Goal: Register for event/course: Register for event/course

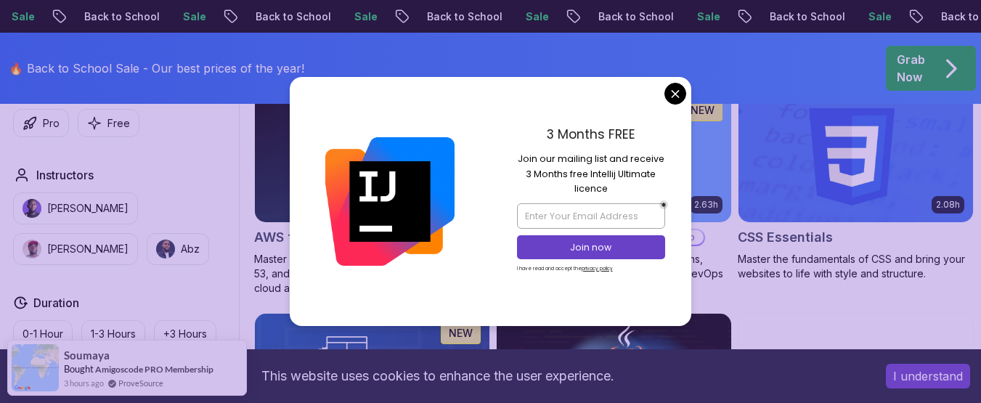
scroll to position [1128, 0]
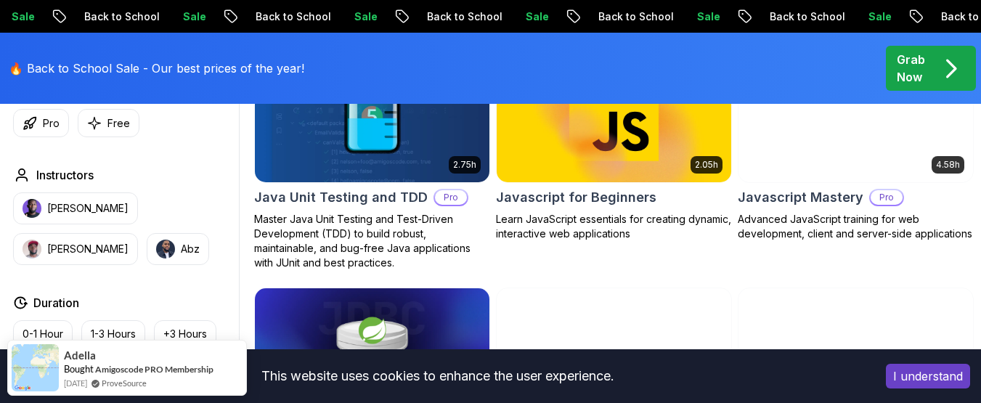
scroll to position [2709, 0]
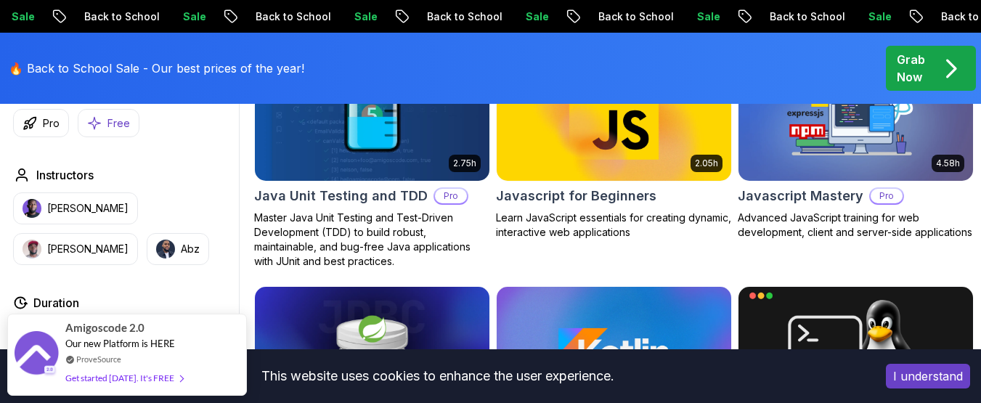
click at [124, 125] on p "Free" at bounding box center [118, 123] width 23 height 15
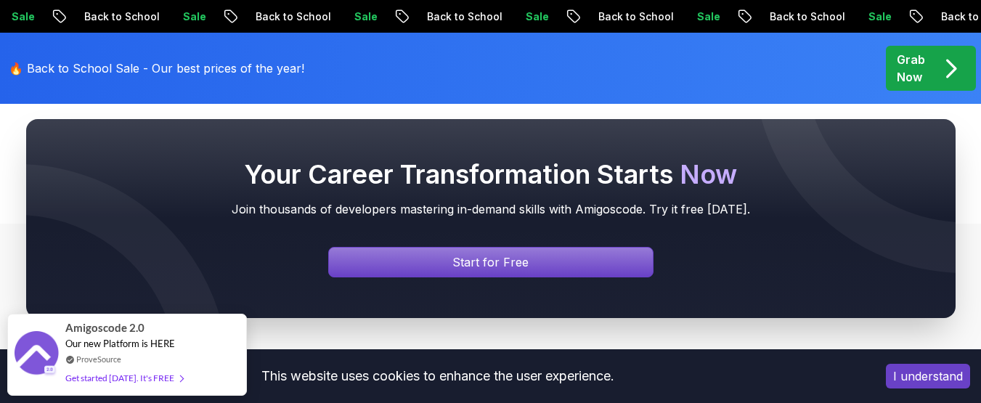
scroll to position [3641, 0]
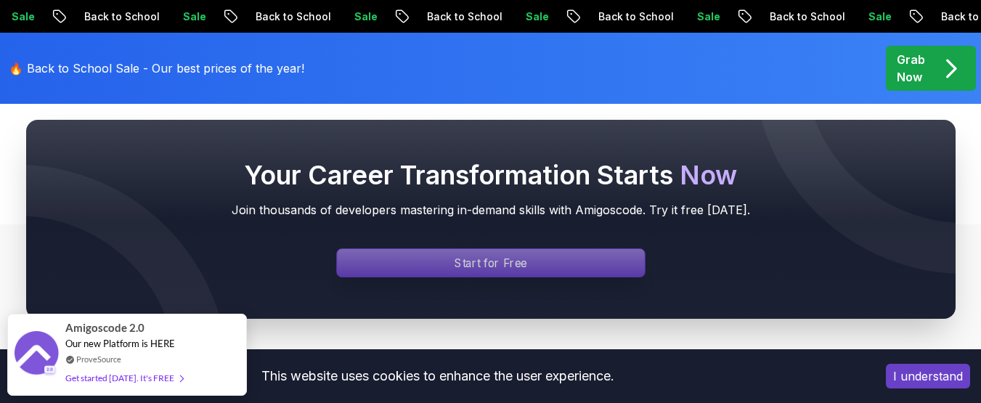
click at [454, 277] on div "Signin page" at bounding box center [491, 263] width 308 height 28
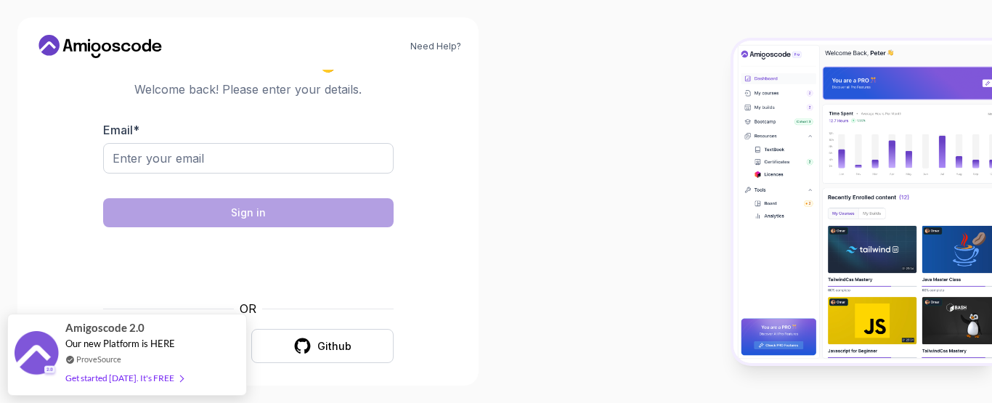
scroll to position [23, 0]
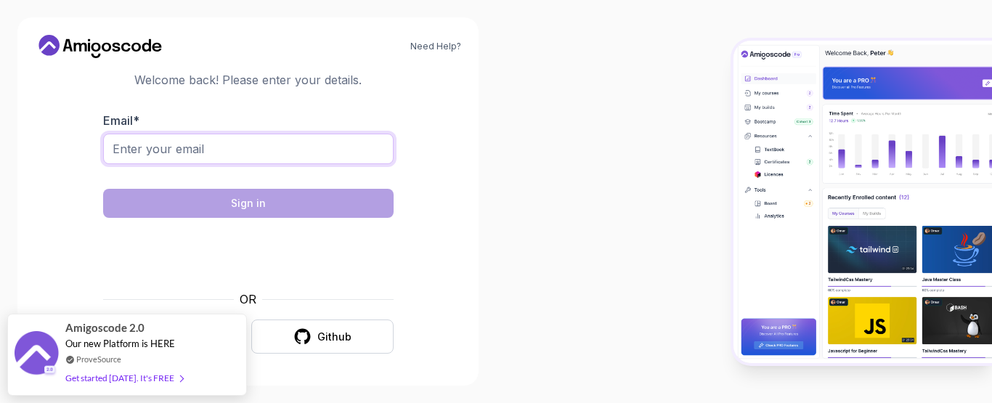
click at [275, 148] on input "Email *" at bounding box center [248, 149] width 290 height 30
type input "m"
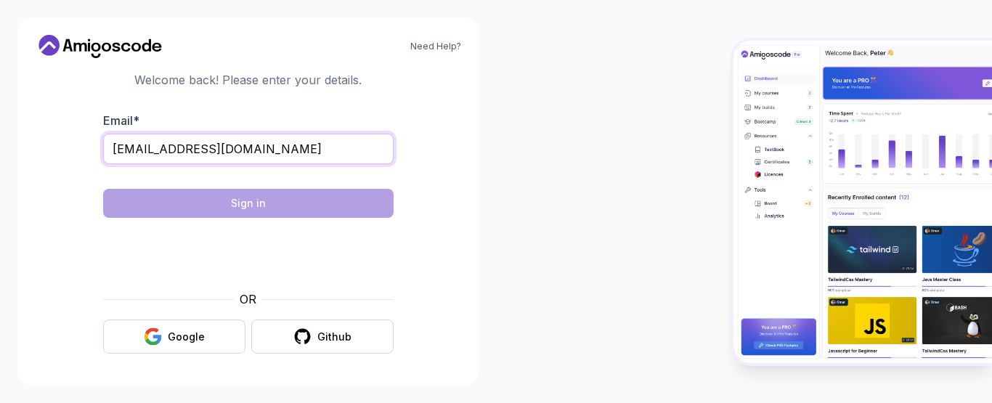
type input "[EMAIL_ADDRESS][DOMAIN_NAME]"
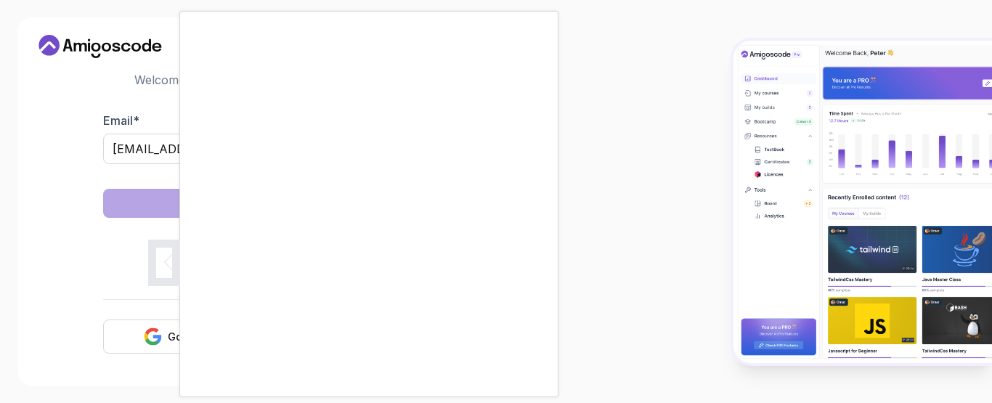
click at [608, 279] on div at bounding box center [496, 201] width 992 height 403
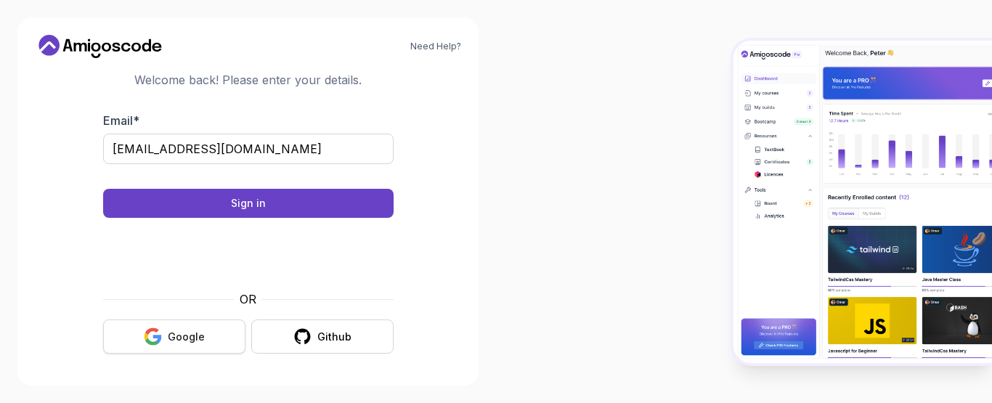
click at [166, 327] on button "Google" at bounding box center [174, 336] width 142 height 34
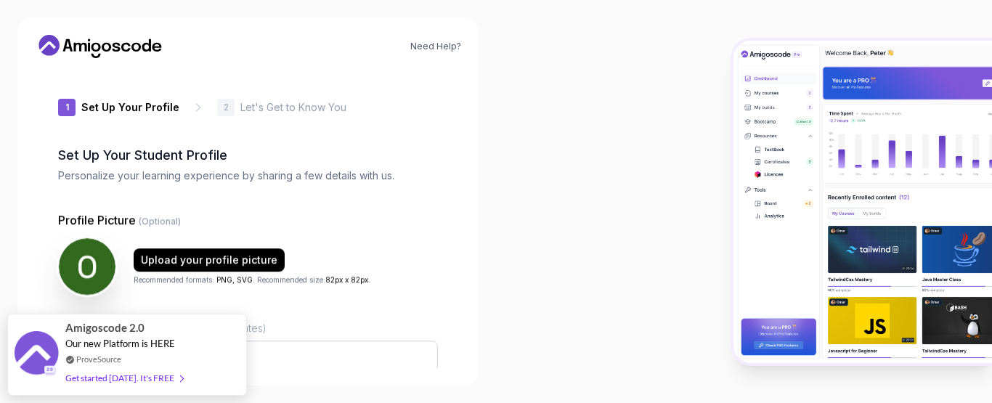
type input "sunnybear704fc"
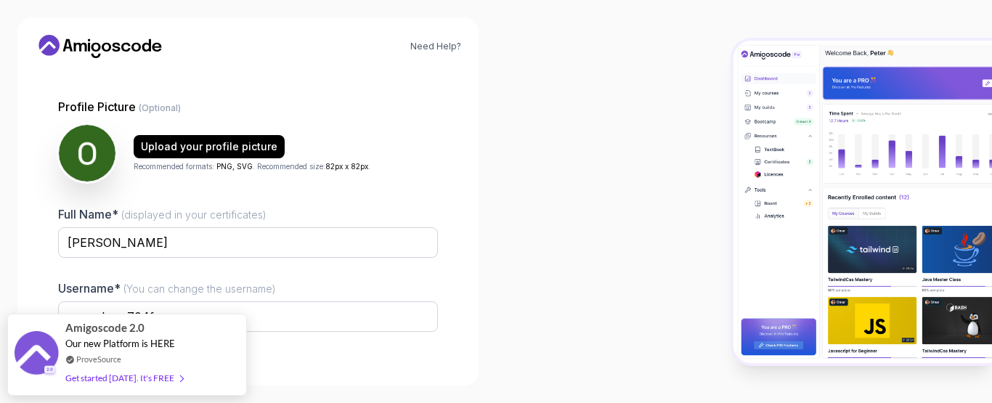
scroll to position [203, 0]
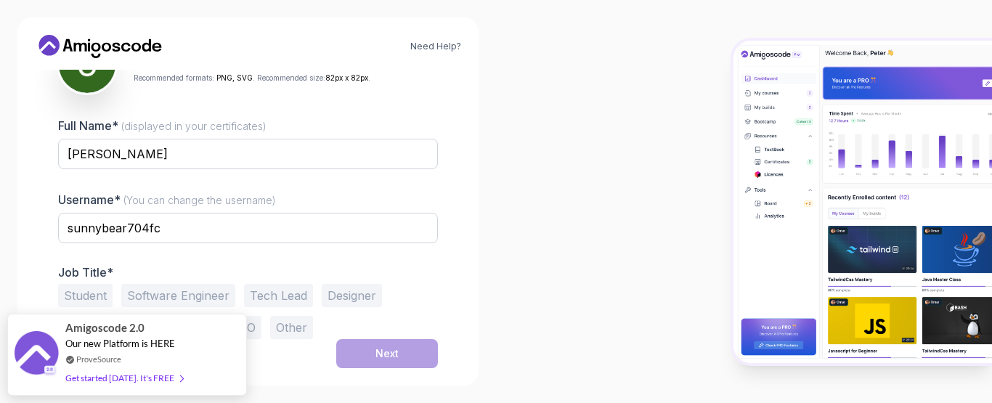
click at [104, 289] on button "Student" at bounding box center [85, 295] width 54 height 23
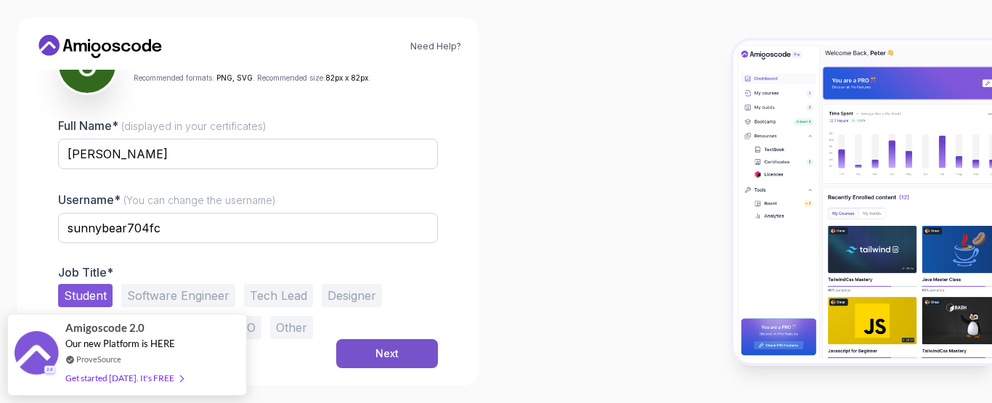
click at [404, 347] on button "Next" at bounding box center [387, 353] width 102 height 29
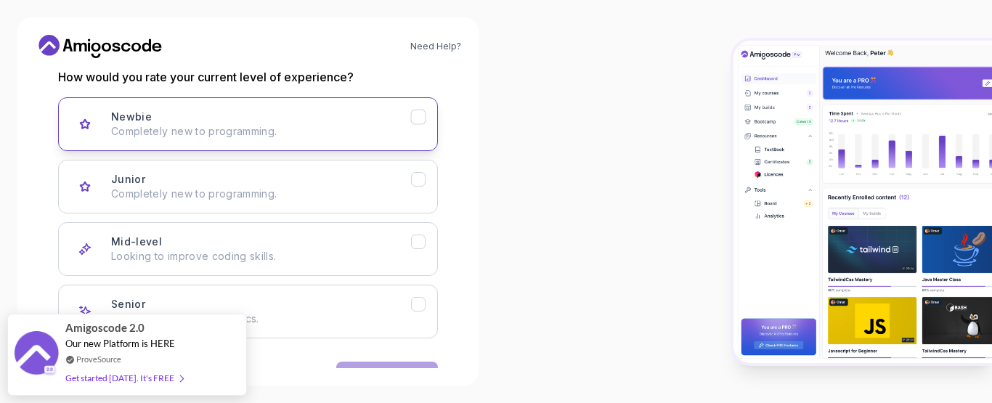
click at [238, 140] on button "Newbie Completely new to programming." at bounding box center [248, 124] width 380 height 54
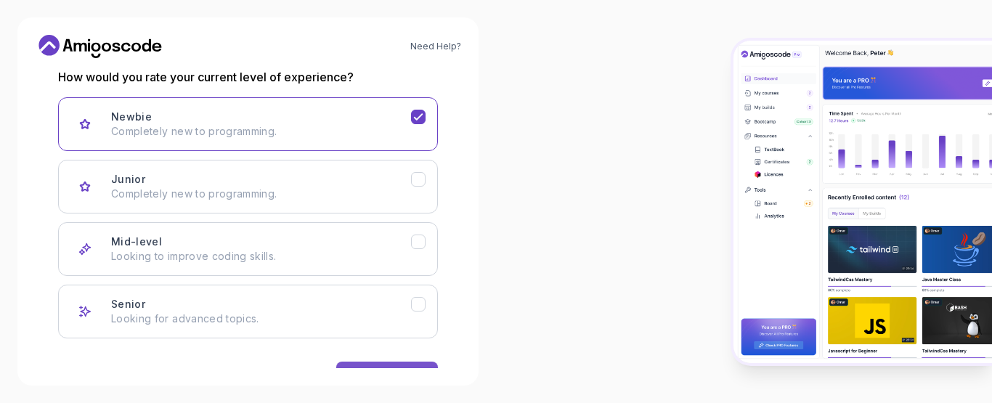
click at [354, 365] on button "Next" at bounding box center [387, 375] width 102 height 29
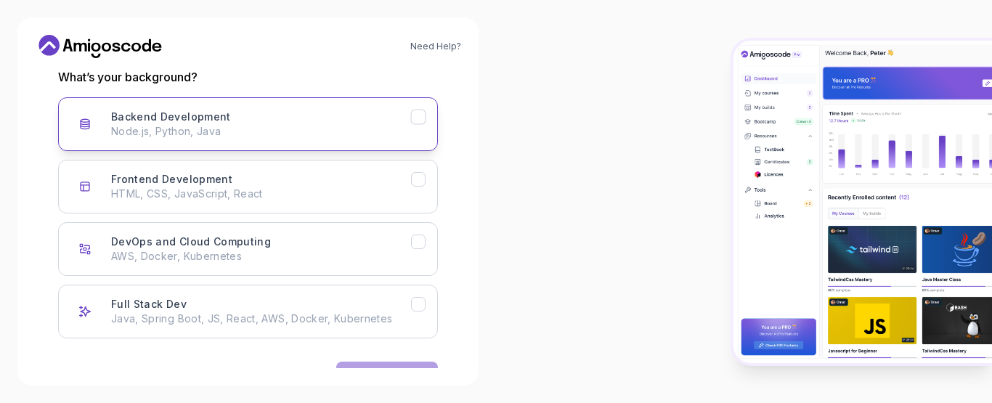
click at [250, 126] on p "Node.js, Python, Java" at bounding box center [261, 131] width 300 height 15
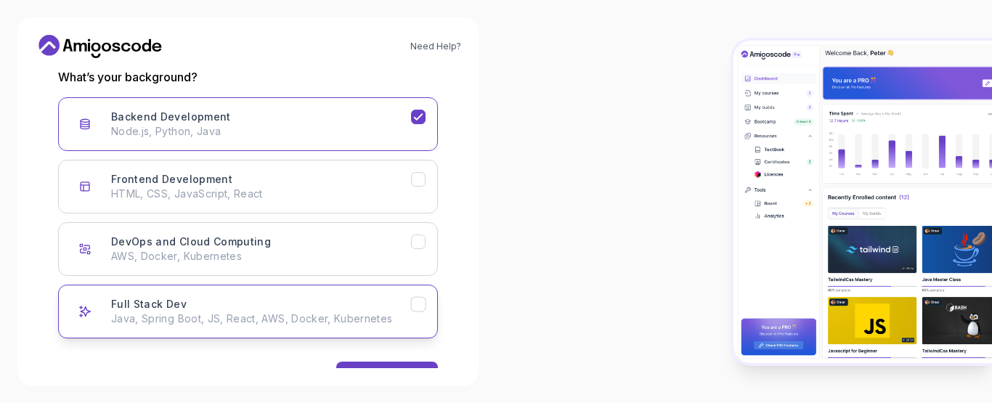
click at [317, 319] on p "Java, Spring Boot, JS, React, AWS, Docker, Kubernetes" at bounding box center [261, 318] width 300 height 15
click at [380, 365] on button "Next" at bounding box center [387, 375] width 102 height 29
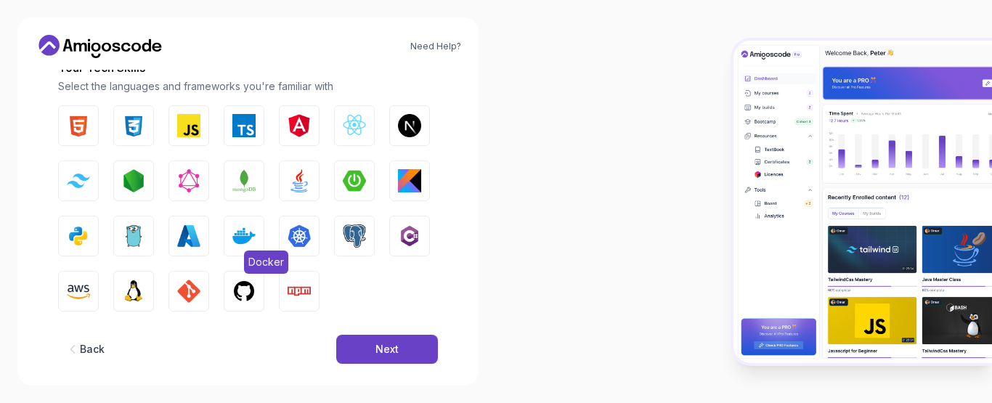
scroll to position [231, 0]
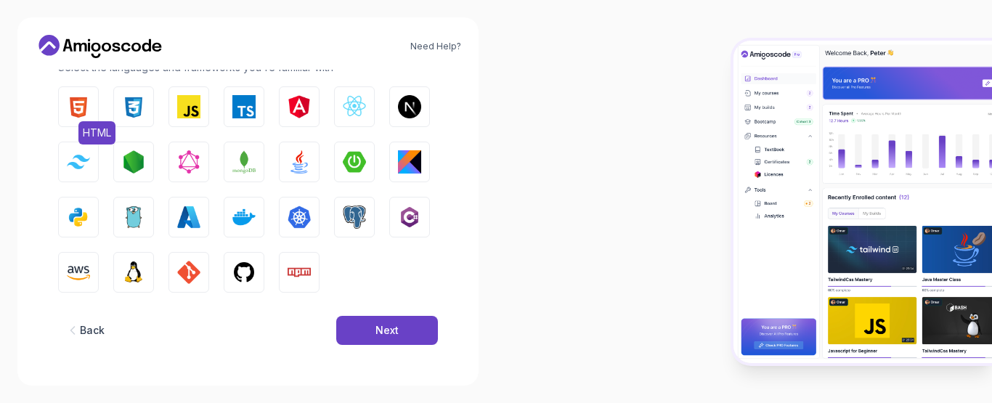
click at [89, 103] on img "button" at bounding box center [78, 106] width 23 height 23
click at [128, 109] on img "button" at bounding box center [133, 106] width 23 height 23
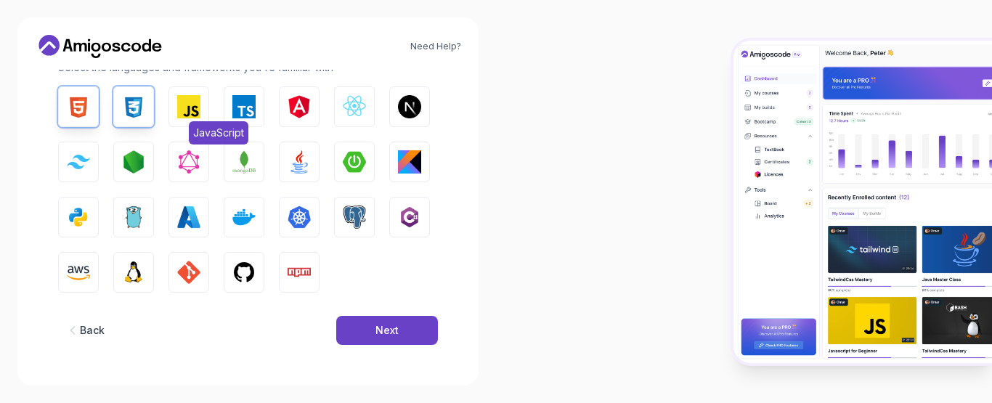
click at [189, 110] on img "button" at bounding box center [188, 106] width 23 height 23
click at [266, 113] on div "HTML CSS JavaScript TypeScript Angular React.js Next.js Tailwind CSS Node.js Gr…" at bounding box center [248, 189] width 380 height 206
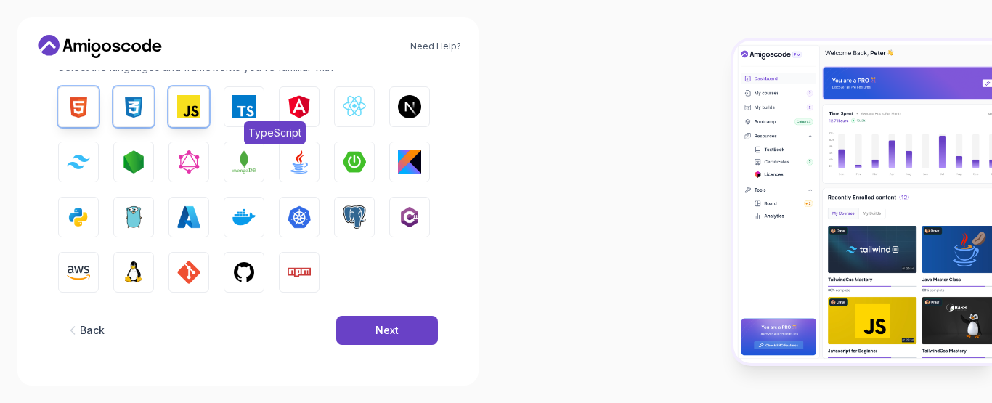
click at [254, 114] on img "button" at bounding box center [243, 106] width 23 height 23
click at [295, 110] on img "button" at bounding box center [298, 106] width 23 height 23
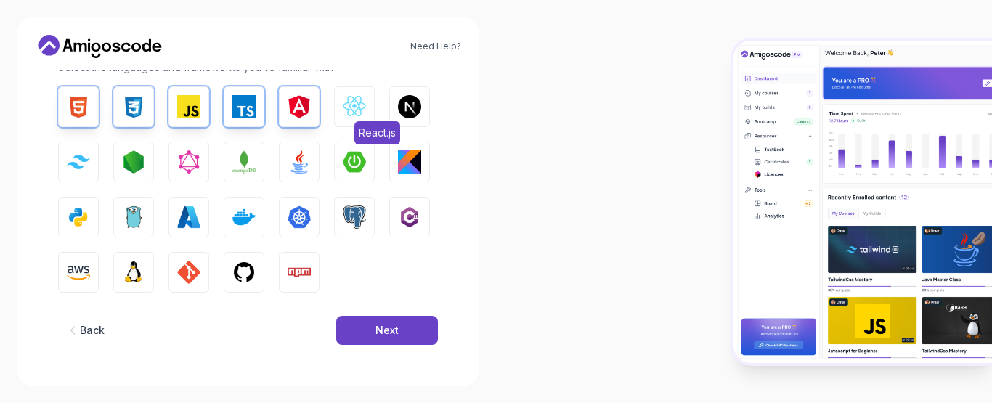
click at [359, 111] on img "button" at bounding box center [354, 106] width 23 height 23
click at [398, 113] on img "button" at bounding box center [409, 106] width 23 height 23
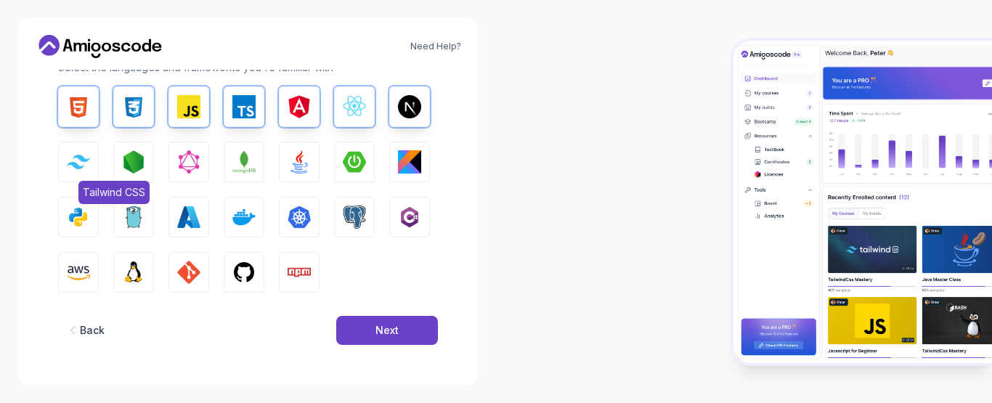
click at [69, 148] on button "Tailwind CSS" at bounding box center [78, 162] width 41 height 41
click at [128, 157] on img "button" at bounding box center [133, 161] width 23 height 23
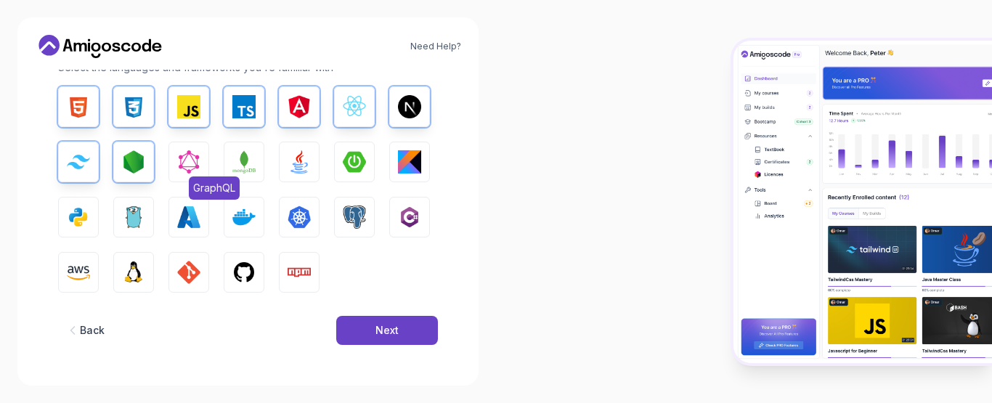
click at [198, 166] on img "button" at bounding box center [188, 161] width 23 height 23
click at [234, 165] on img "button" at bounding box center [243, 161] width 23 height 23
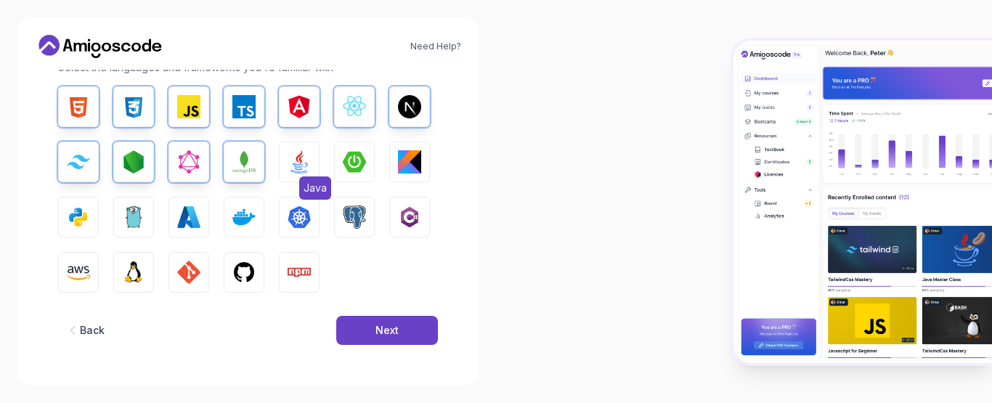
click at [309, 173] on img "button" at bounding box center [298, 161] width 23 height 23
click at [347, 171] on img "button" at bounding box center [354, 161] width 23 height 23
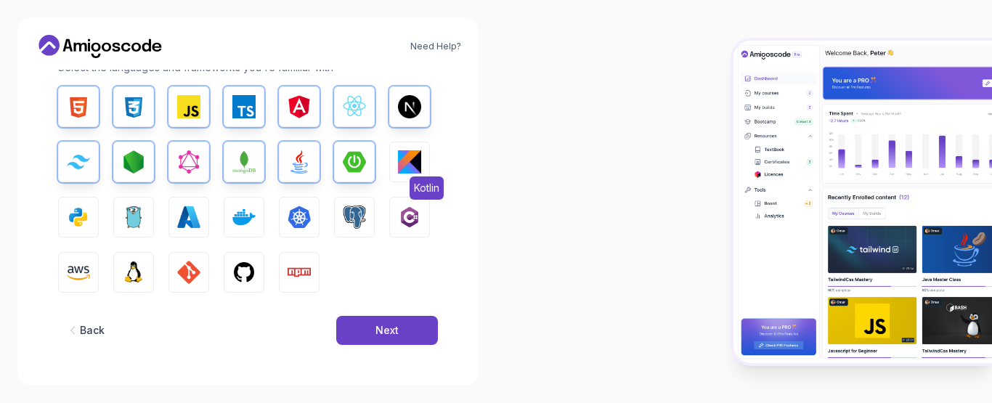
click at [415, 171] on img "button" at bounding box center [409, 161] width 23 height 23
click at [313, 221] on button "Kubernetes" at bounding box center [299, 217] width 41 height 41
click at [242, 229] on button "Docker" at bounding box center [244, 217] width 41 height 41
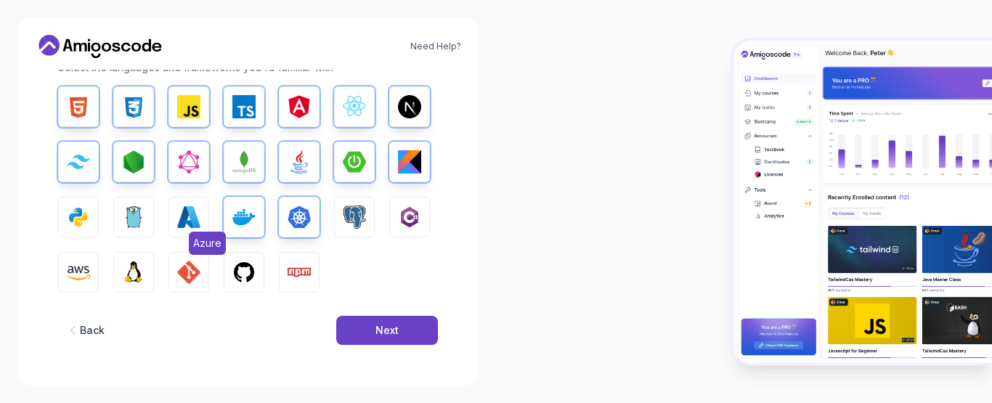
click at [207, 222] on button "Azure" at bounding box center [188, 217] width 41 height 41
click at [128, 208] on img "button" at bounding box center [133, 216] width 23 height 23
click at [87, 208] on img "button" at bounding box center [78, 216] width 23 height 23
click at [92, 245] on span "Python" at bounding box center [99, 243] width 42 height 23
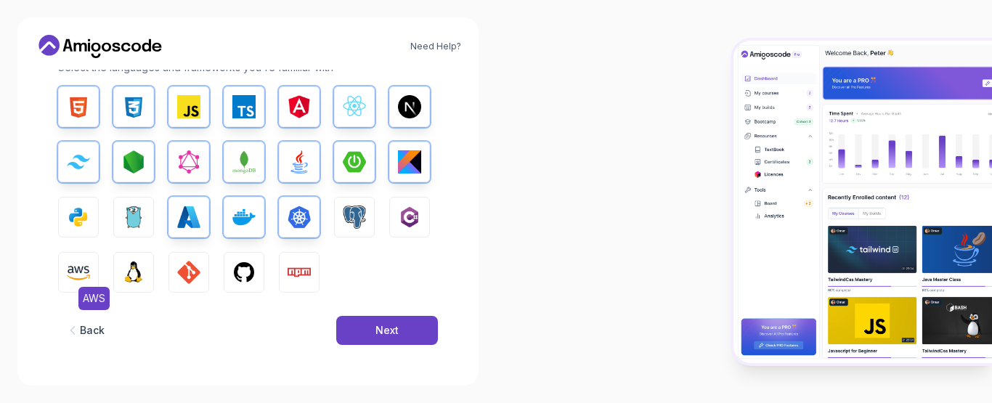
click at [85, 273] on img "button" at bounding box center [78, 272] width 23 height 23
click at [141, 276] on img "button" at bounding box center [133, 272] width 23 height 23
click at [178, 267] on img "button" at bounding box center [188, 272] width 23 height 23
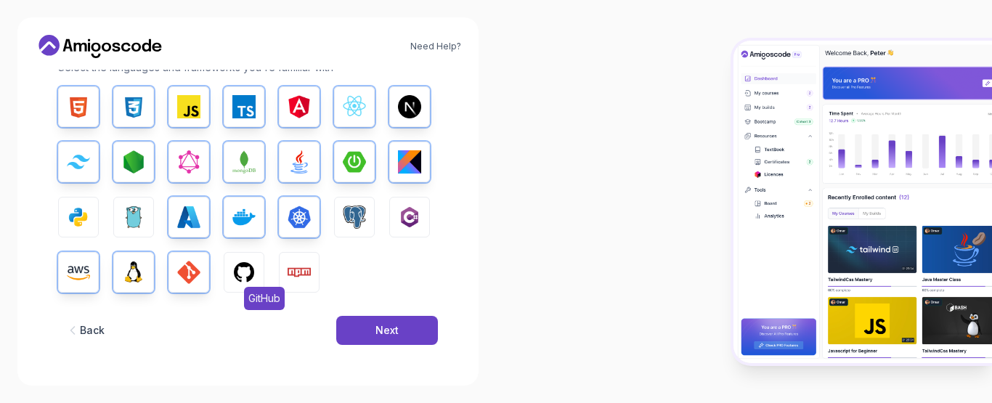
click at [258, 281] on button "GitHub" at bounding box center [244, 272] width 41 height 41
click at [293, 283] on img "button" at bounding box center [298, 272] width 23 height 23
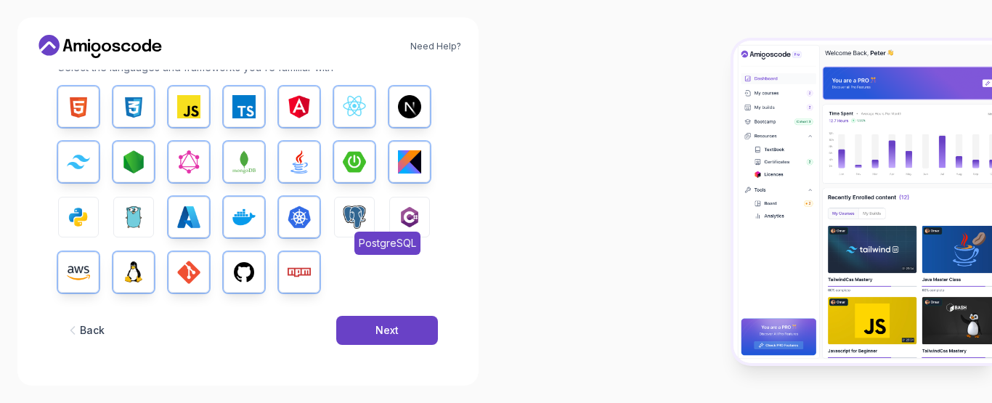
click at [351, 217] on img "button" at bounding box center [354, 216] width 23 height 23
click at [404, 217] on img "button" at bounding box center [409, 216] width 23 height 23
click at [388, 333] on div "Next" at bounding box center [386, 330] width 23 height 15
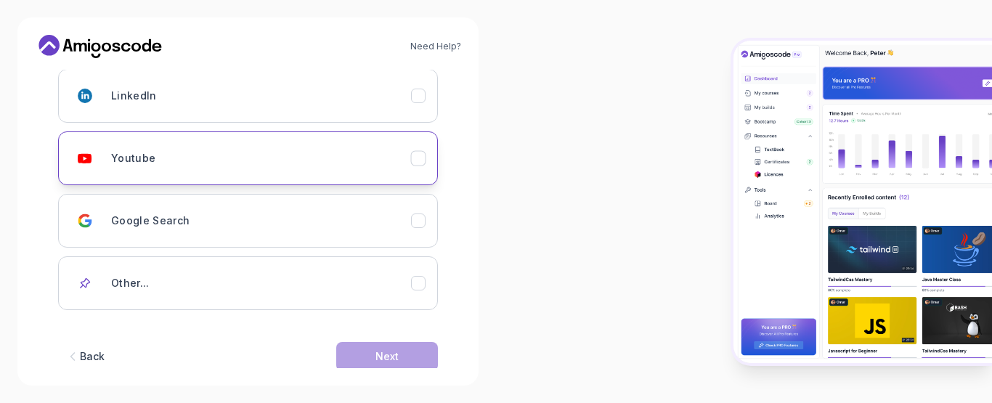
click at [183, 145] on div "Youtube" at bounding box center [261, 158] width 300 height 29
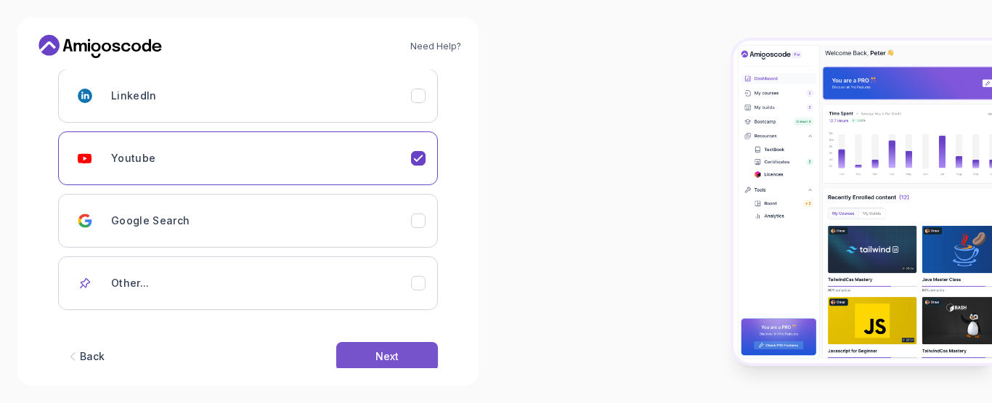
click at [412, 365] on button "Next" at bounding box center [387, 356] width 102 height 29
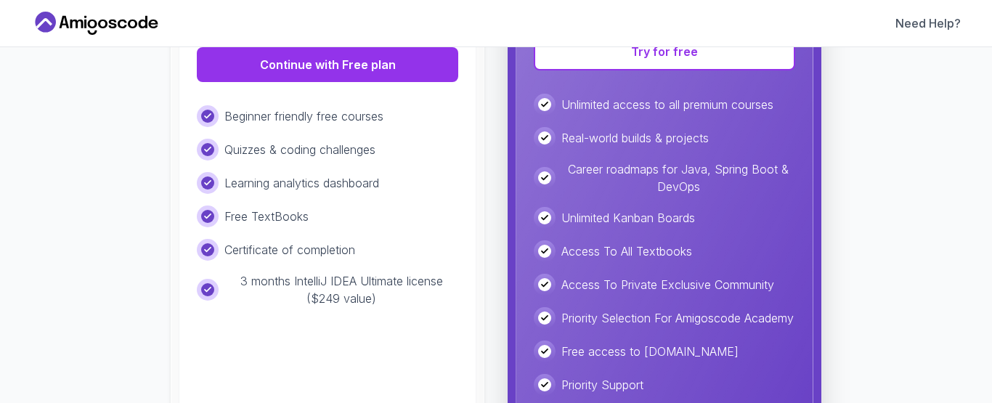
scroll to position [354, 0]
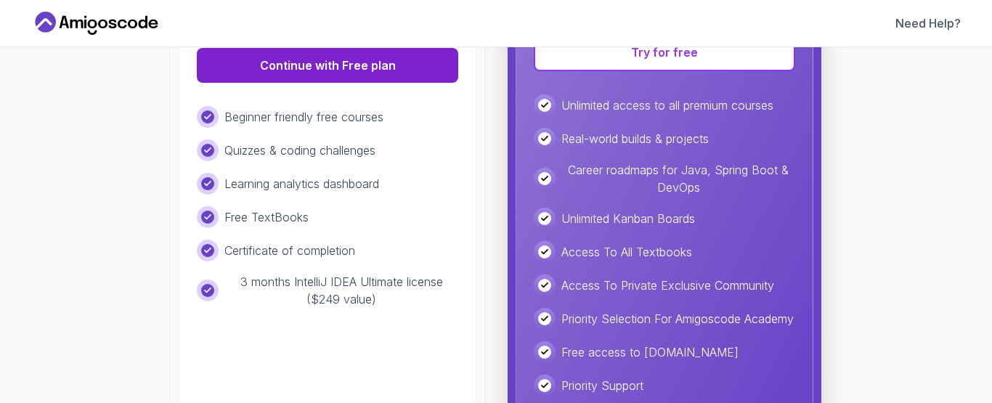
click at [376, 65] on button "Continue with Free plan" at bounding box center [327, 65] width 261 height 35
